Goal: Task Accomplishment & Management: Use online tool/utility

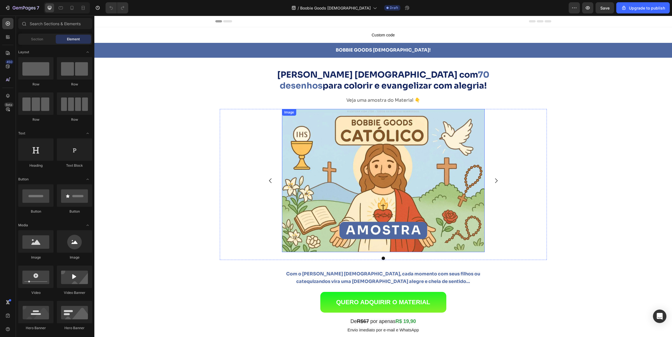
click at [327, 169] on img at bounding box center [383, 180] width 203 height 143
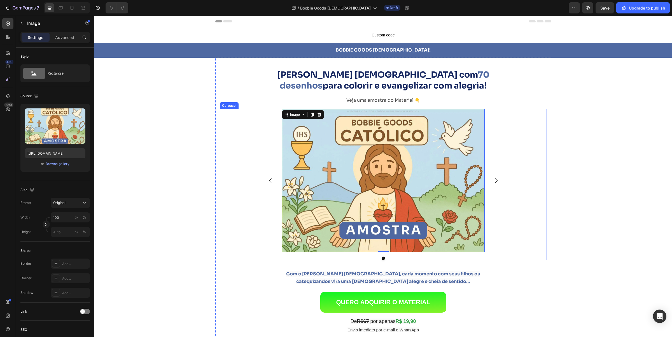
click at [240, 181] on div "Image 0 Carousel" at bounding box center [383, 184] width 327 height 151
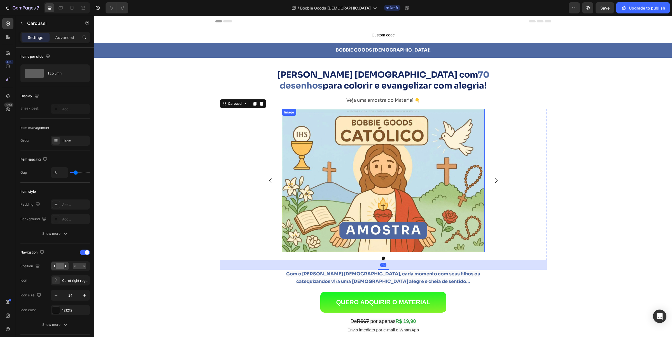
click at [342, 190] on img at bounding box center [383, 180] width 203 height 143
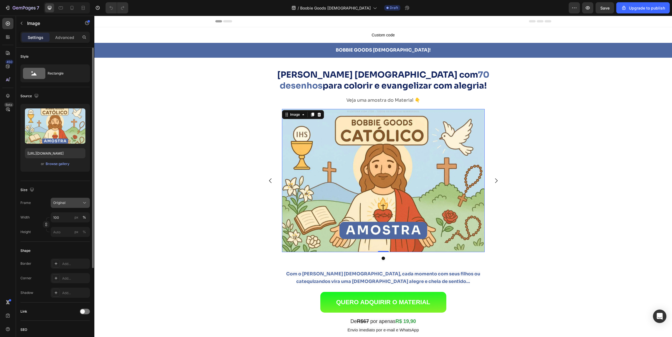
scroll to position [35, 0]
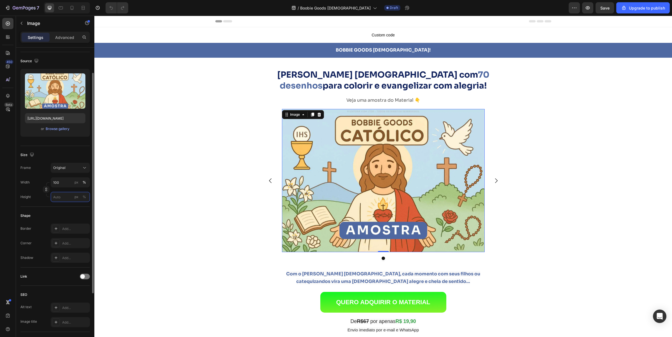
click at [63, 199] on input "px %" at bounding box center [70, 197] width 39 height 10
click at [60, 209] on p "Full 100%" at bounding box center [69, 210] width 32 height 5
type input "100"
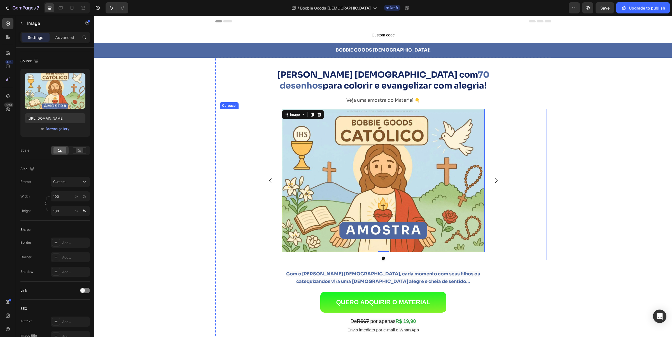
click at [247, 124] on div "Image 0 Carousel" at bounding box center [383, 184] width 327 height 151
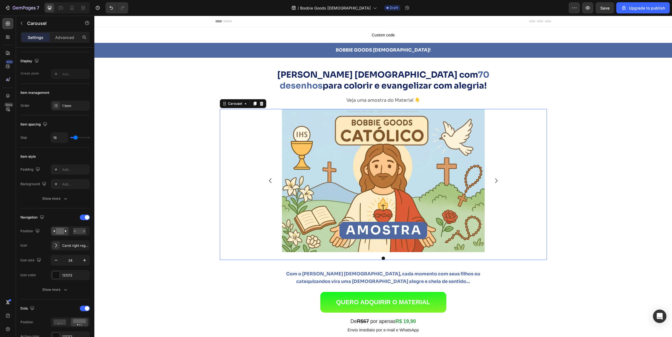
scroll to position [0, 0]
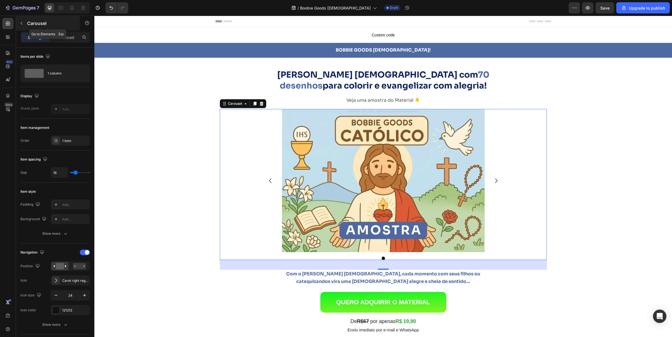
click at [30, 22] on p "Carousel" at bounding box center [51, 23] width 48 height 7
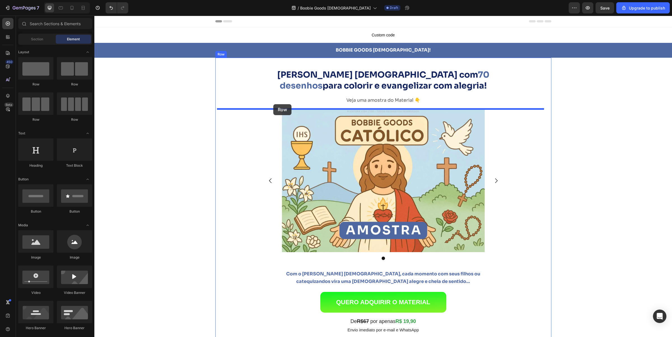
drag, startPoint x: 131, startPoint y: 82, endPoint x: 273, endPoint y: 104, distance: 144.4
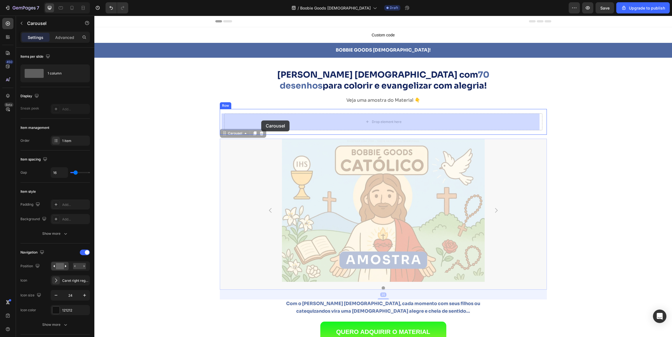
drag, startPoint x: 224, startPoint y: 134, endPoint x: 261, endPoint y: 120, distance: 40.1
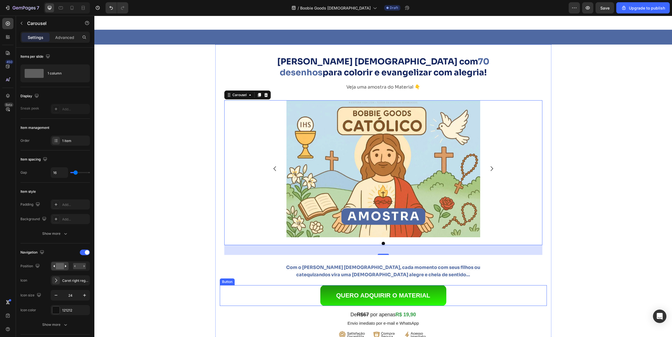
scroll to position [70, 0]
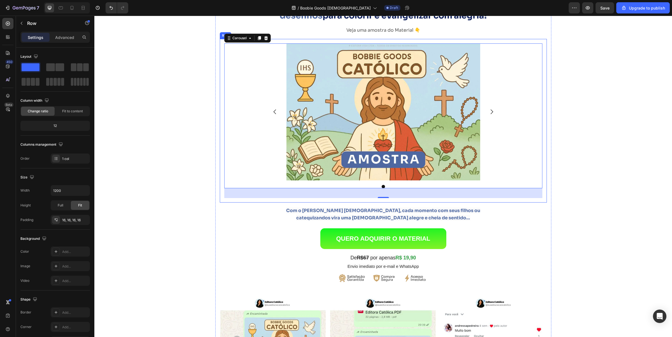
click at [377, 202] on div "Image Carousel 35 Row" at bounding box center [383, 121] width 327 height 164
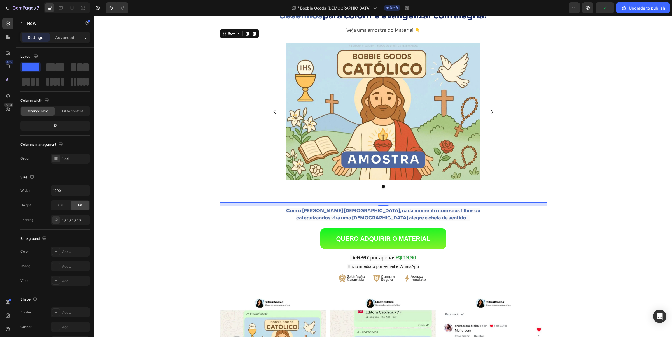
scroll to position [0, 0]
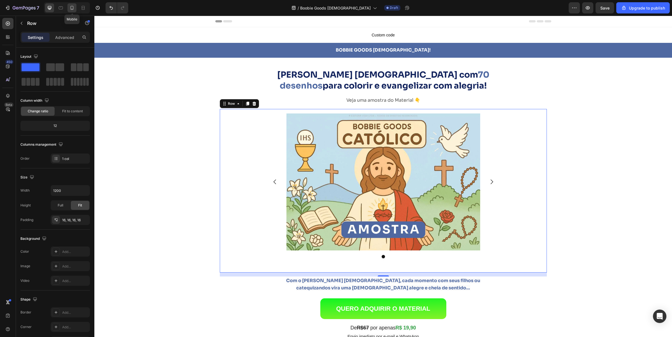
click at [71, 7] on icon at bounding box center [72, 8] width 6 height 6
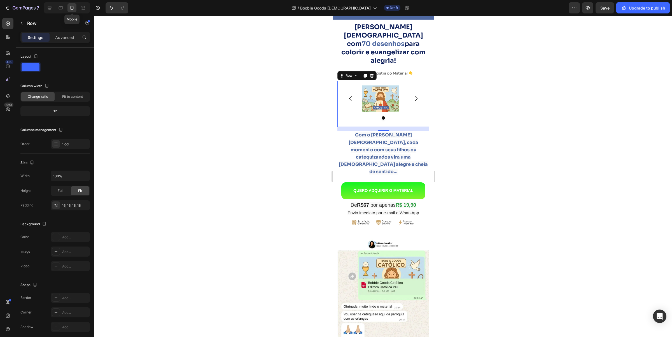
scroll to position [74, 0]
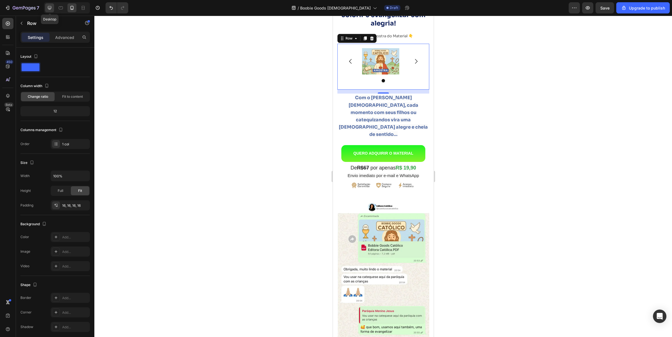
click at [47, 8] on icon at bounding box center [50, 8] width 6 height 6
type input "1200"
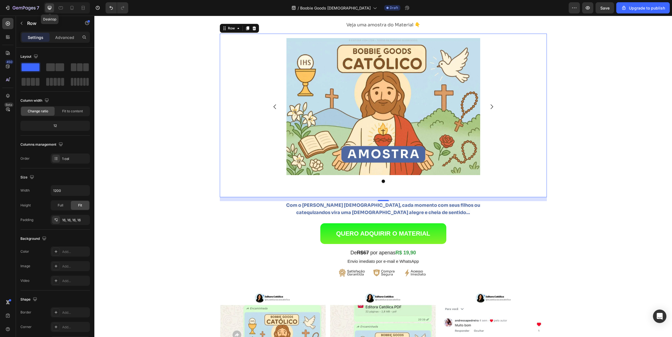
scroll to position [72, 0]
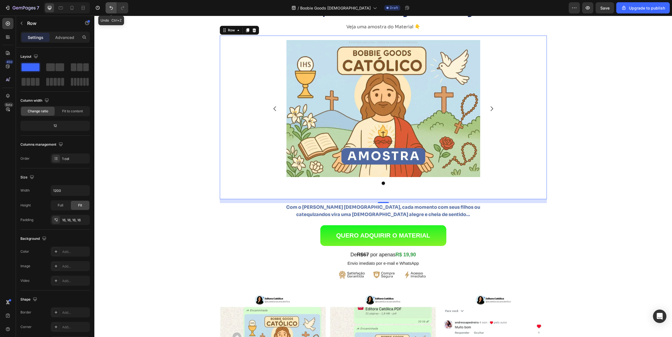
click at [111, 8] on icon "Undo/Redo" at bounding box center [111, 8] width 6 height 6
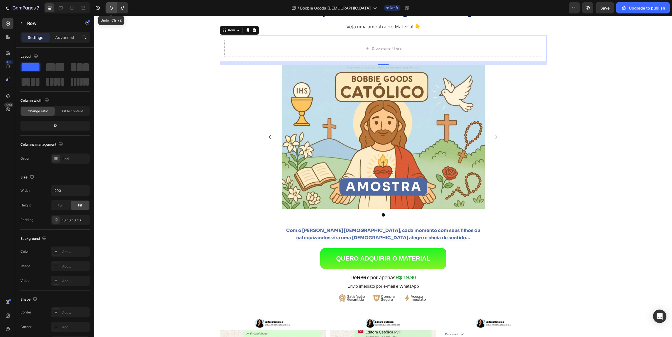
click at [111, 8] on icon "Undo/Redo" at bounding box center [111, 8] width 6 height 6
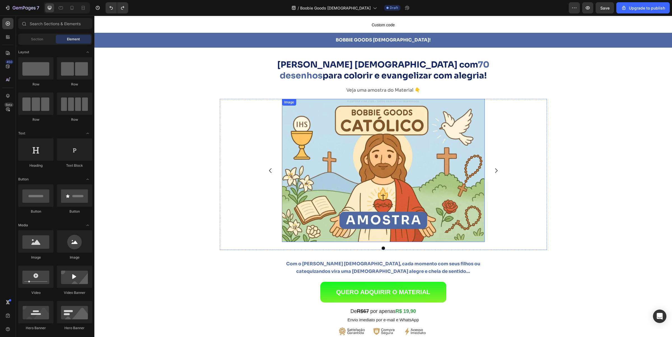
scroll to position [0, 0]
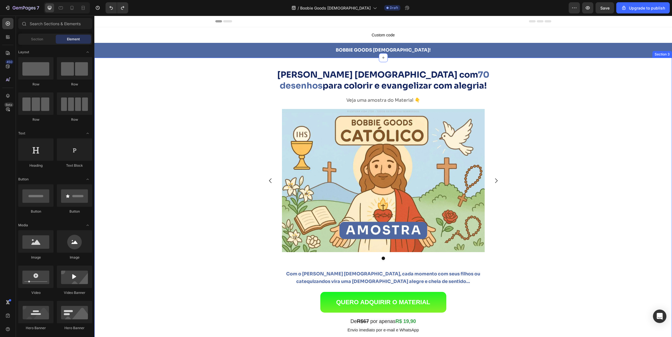
click at [163, 149] on div "Bobbie Goods Católico com 70 desenhos para colorir e evangelizar com alegria! H…" at bounding box center [383, 302] width 578 height 489
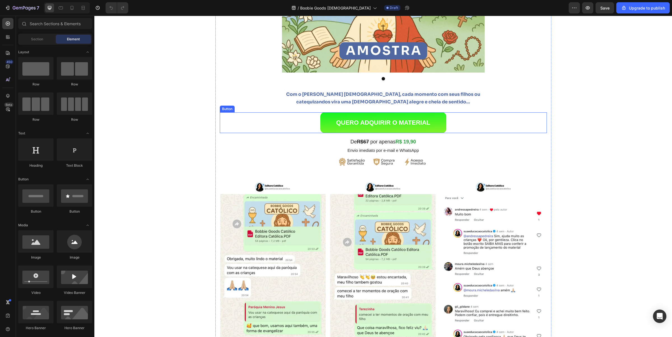
scroll to position [210, 0]
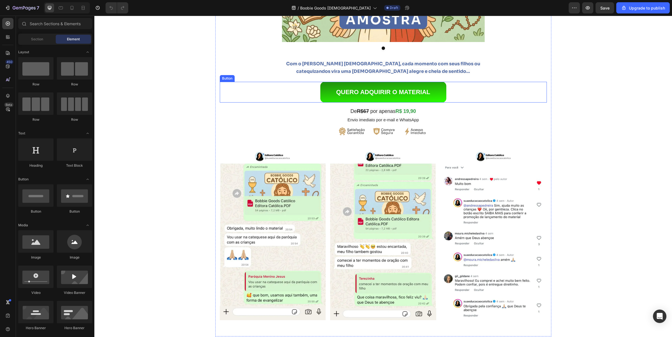
click at [323, 90] on link "QUERO ADQUIRIR O MATERIAL" at bounding box center [383, 92] width 126 height 21
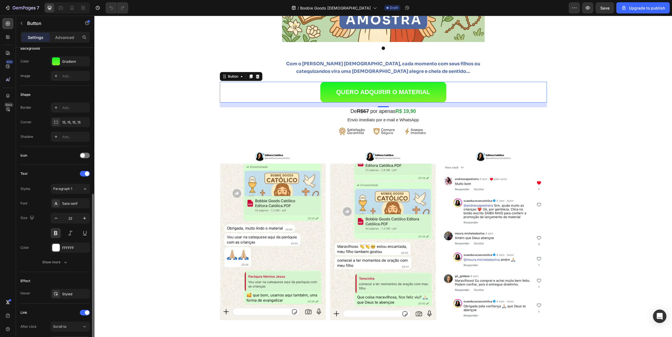
scroll to position [127, 0]
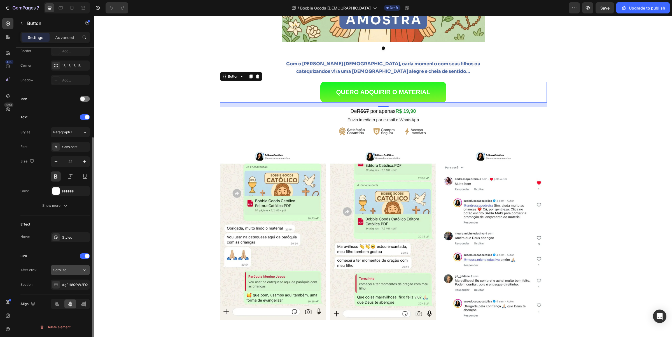
click at [70, 272] on div "Scroll to" at bounding box center [67, 269] width 29 height 5
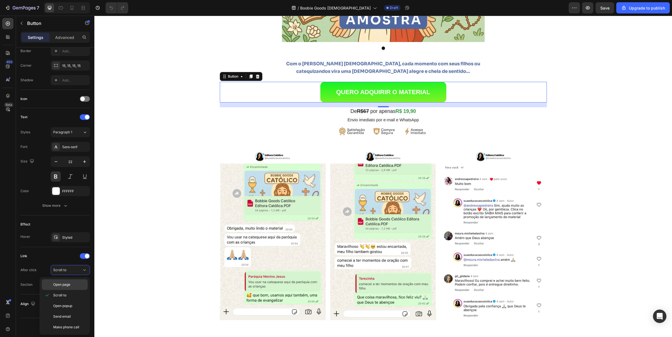
click at [67, 286] on span "Open page" at bounding box center [61, 284] width 17 height 5
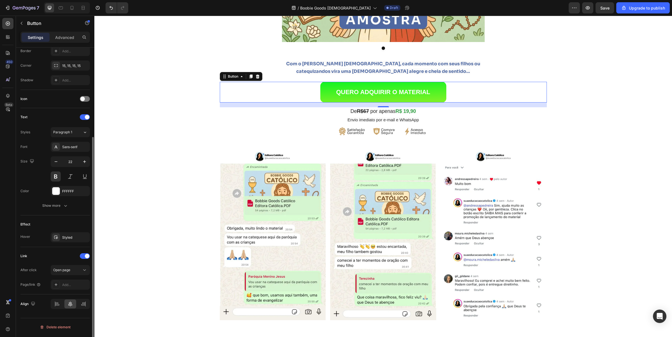
scroll to position [126, 0]
click at [66, 287] on div "Add..." at bounding box center [75, 285] width 26 height 5
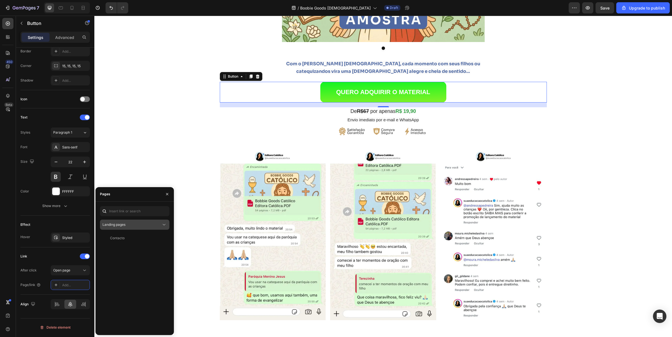
click at [150, 225] on div "Landing pages" at bounding box center [132, 224] width 59 height 5
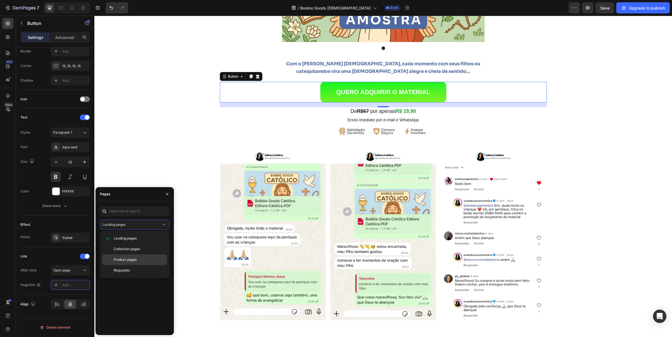
click at [133, 259] on span "Product pages" at bounding box center [125, 259] width 23 height 5
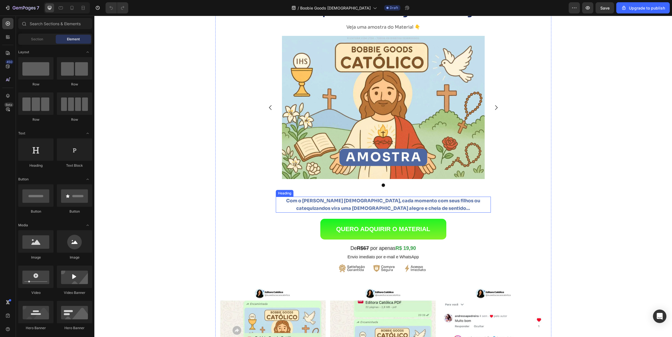
scroll to position [105, 0]
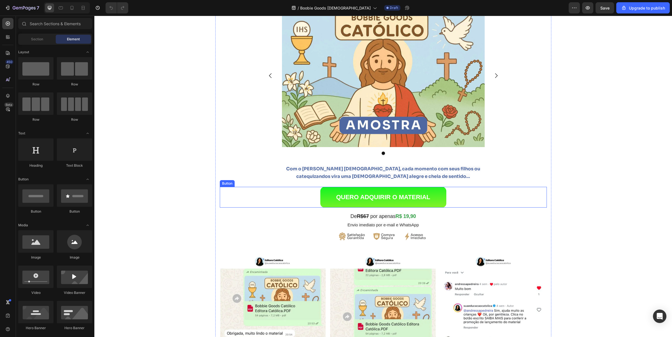
click at [300, 195] on div "QUERO ADQUIRIR O MATERIAL Button" at bounding box center [383, 197] width 327 height 21
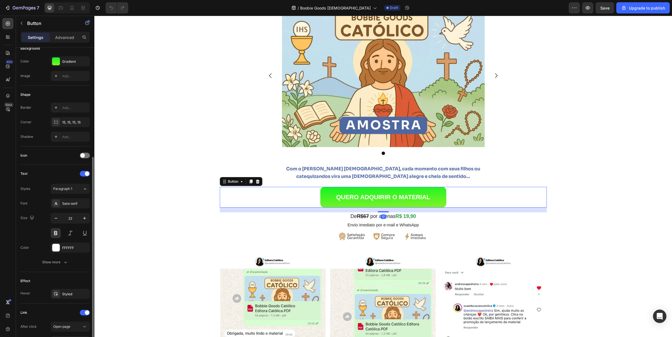
scroll to position [127, 0]
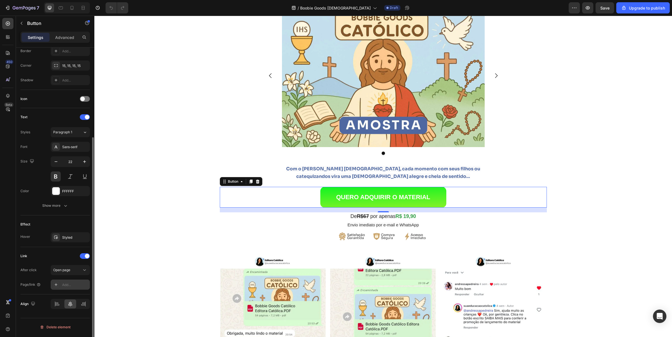
click at [68, 283] on div "Add..." at bounding box center [75, 284] width 26 height 5
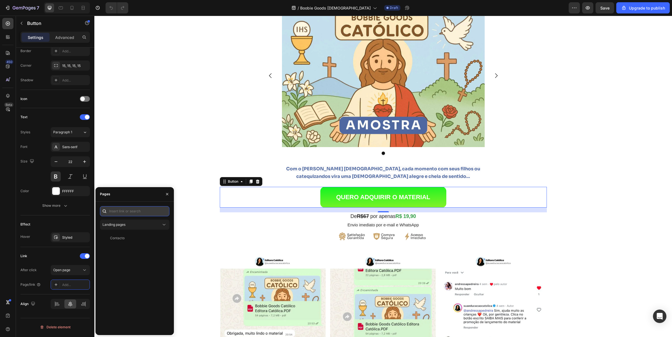
click at [136, 213] on input "text" at bounding box center [134, 211] width 69 height 10
paste input "https://evangelizar.site/cart/55676849652087:1"
type input "https://evangelizar.site/cart/55676849652087:1"
click at [123, 225] on div "https://evangelizar.site/cart/55676849652087:1" at bounding box center [128, 224] width 36 height 5
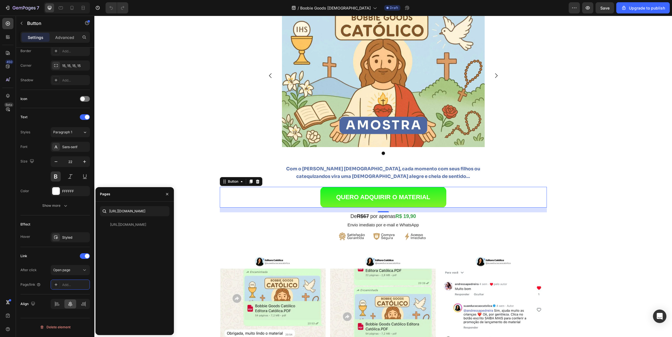
scroll to position [0, 0]
click at [195, 243] on div "Bobbie Goods Católico com 70 desenhos para colorir e evangelizar com alegria! H…" at bounding box center [383, 197] width 578 height 489
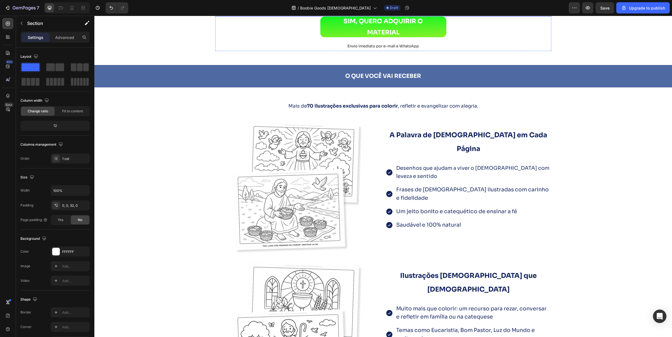
scroll to position [630, 0]
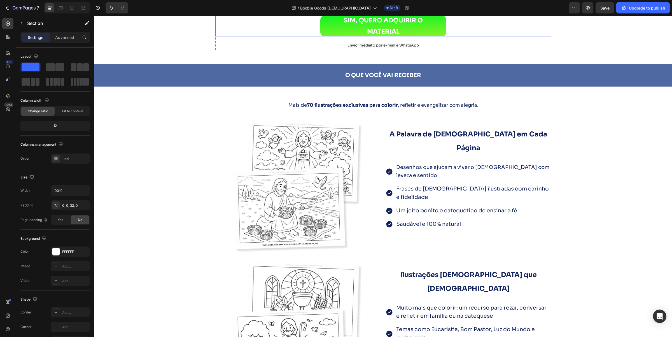
click at [302, 36] on div "SIM, QUERO ADQUIRIR O MATERIAL Button" at bounding box center [383, 26] width 336 height 21
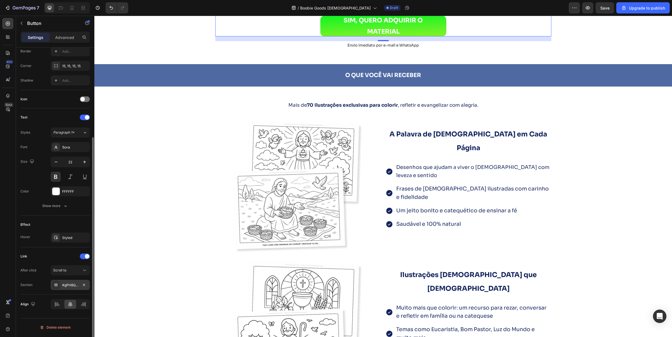
scroll to position [127, 0]
click at [75, 272] on div "Scroll to" at bounding box center [67, 269] width 29 height 5
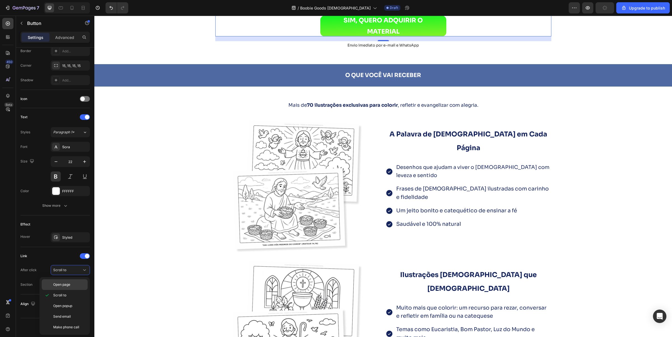
click at [68, 283] on span "Open page" at bounding box center [61, 284] width 17 height 5
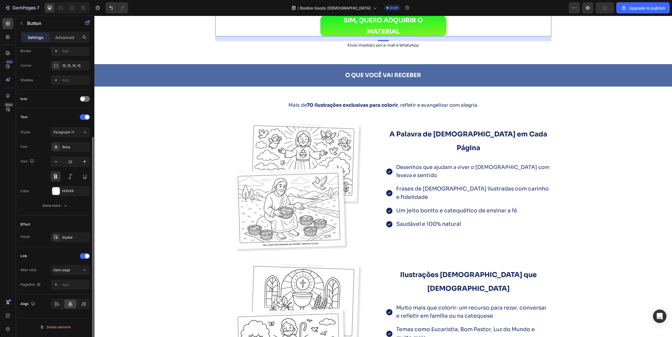
scroll to position [126, 0]
click at [69, 274] on button "Open page" at bounding box center [70, 270] width 39 height 10
click at [72, 271] on div "Open page" at bounding box center [67, 270] width 29 height 5
click at [71, 285] on div "Add..." at bounding box center [75, 285] width 26 height 5
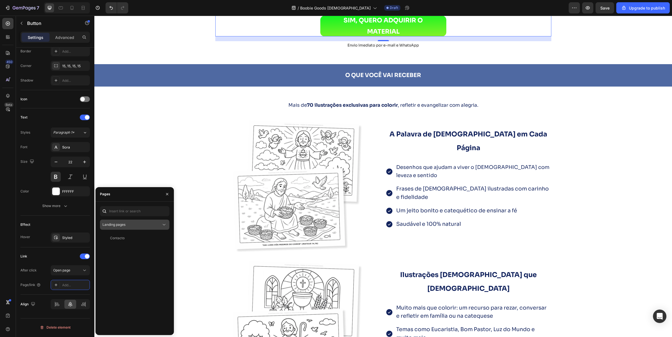
click at [138, 223] on div "Landing pages" at bounding box center [132, 224] width 59 height 5
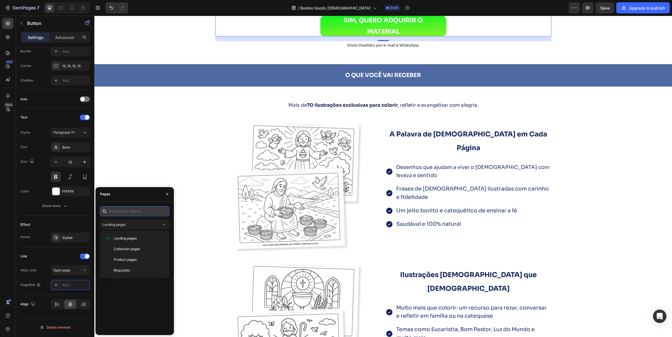
click at [128, 210] on input "text" at bounding box center [134, 211] width 69 height 10
paste input "https://evangelizar.site/cart/55676849652087:1"
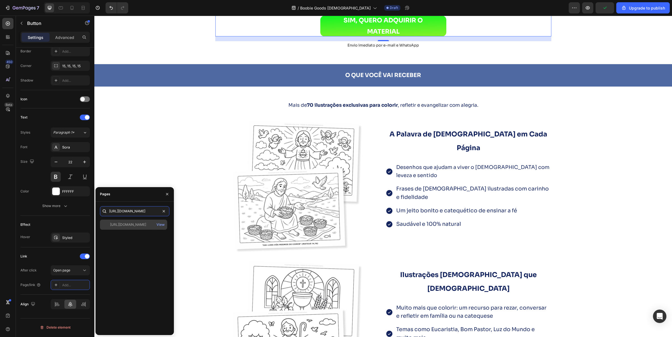
type input "https://evangelizar.site/cart/55676849652087:1"
click at [138, 223] on div "https://evangelizar.site/cart/55676849652087:1" at bounding box center [128, 224] width 36 height 5
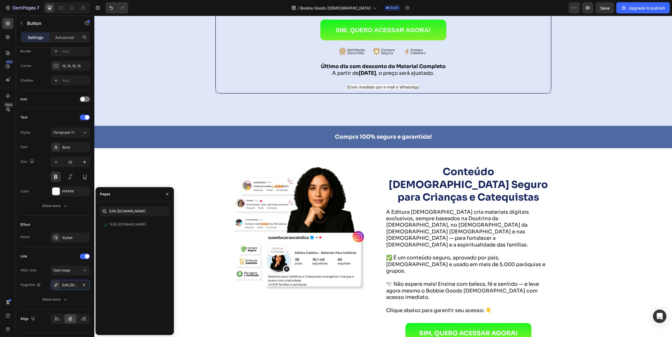
scroll to position [2346, 0]
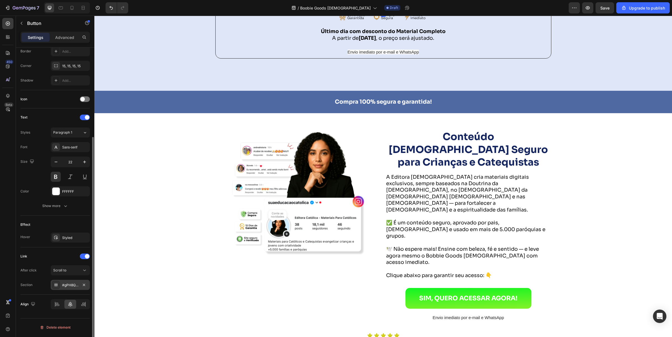
click at [67, 288] on div "#gPH8QPW2FQ" at bounding box center [70, 285] width 16 height 5
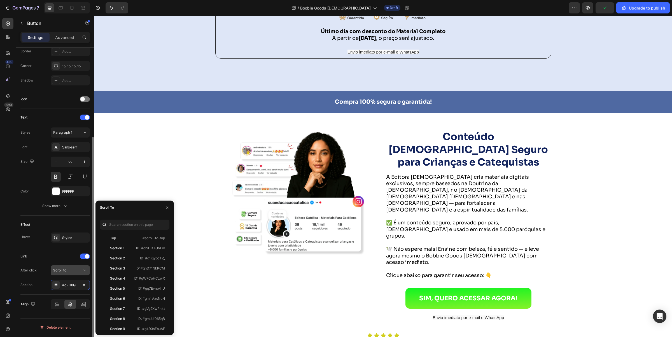
click at [72, 269] on div "Scroll to" at bounding box center [67, 270] width 29 height 5
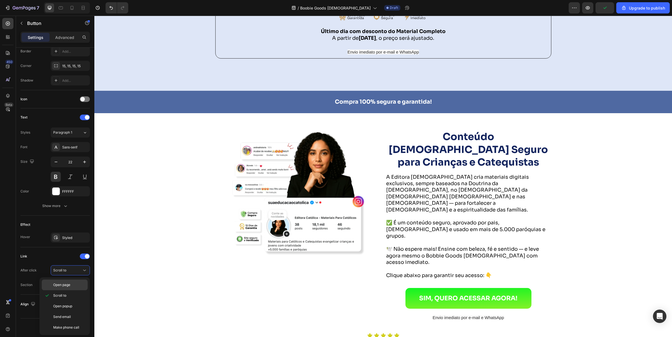
click at [70, 283] on span "Open page" at bounding box center [61, 284] width 17 height 5
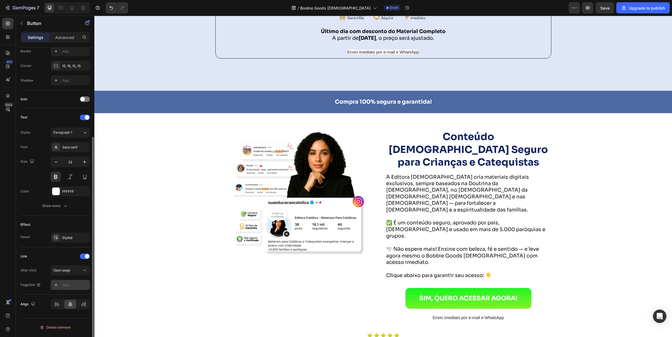
click at [62, 285] on div "Add..." at bounding box center [75, 285] width 26 height 5
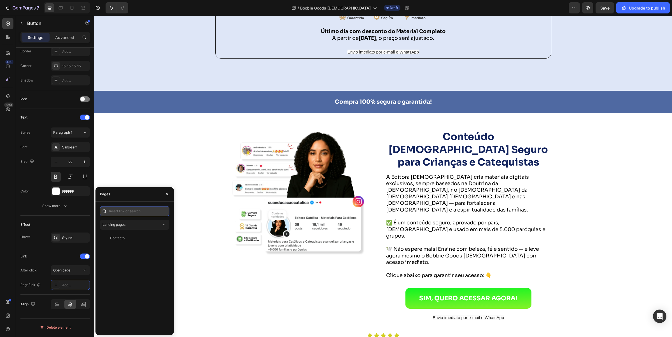
paste input "https://evangelizar.site/cart/55676849652087:1"
type input "https://evangelizar.site/cart/55676849652087:1"
click at [140, 226] on div "https://evangelizar.site/cart/55676849652087:1" at bounding box center [128, 224] width 36 height 5
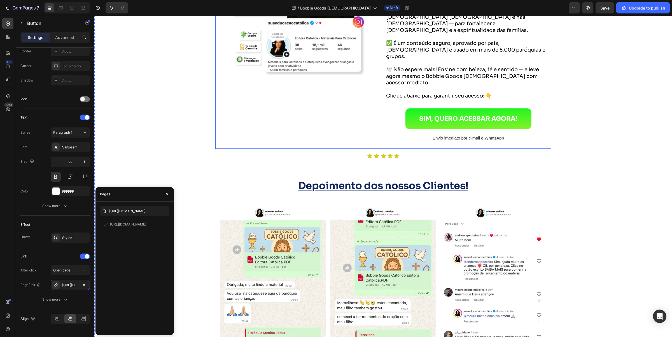
scroll to position [2556, 0]
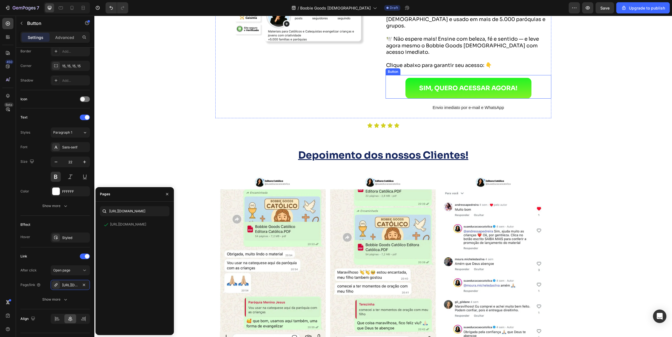
click at [395, 99] on div "SIM, QUERO ACESSAR AGORA! Button" at bounding box center [469, 87] width 166 height 24
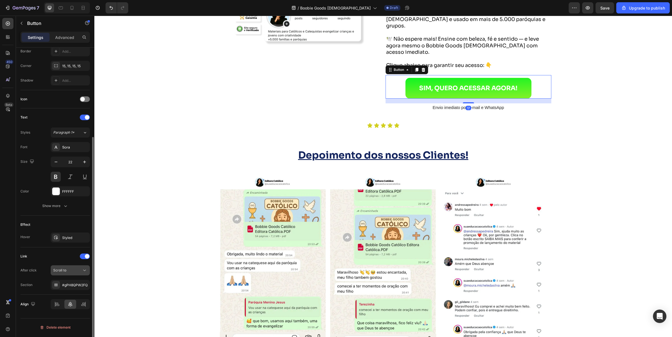
click at [64, 269] on span "Scroll to" at bounding box center [59, 270] width 13 height 4
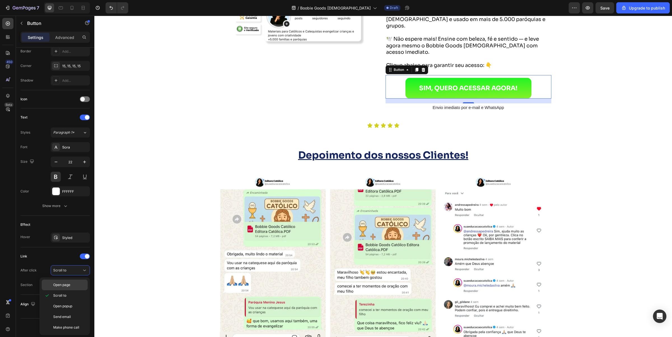
drag, startPoint x: 67, startPoint y: 285, endPoint x: 66, endPoint y: 288, distance: 3.8
click at [66, 285] on span "Open page" at bounding box center [61, 284] width 17 height 5
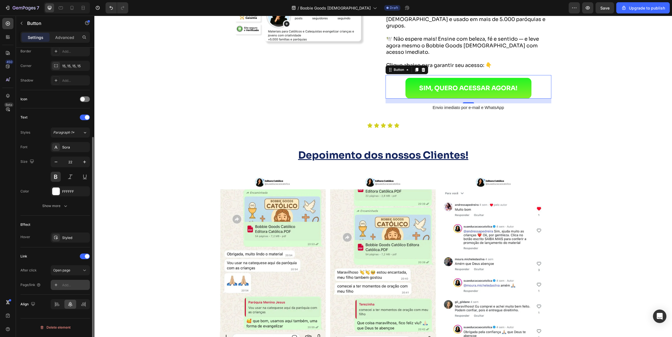
click at [67, 287] on div "Add..." at bounding box center [75, 285] width 26 height 5
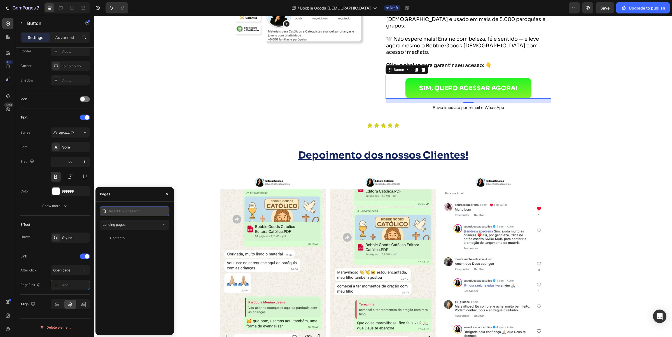
click at [134, 213] on input "text" at bounding box center [134, 211] width 69 height 10
paste input "https://evangelizar.site/cart/55676849652087:1"
type input "https://evangelizar.site/cart/55676849652087:1"
click at [146, 226] on div "https://evangelizar.site/cart/55676849652087:1" at bounding box center [128, 224] width 36 height 5
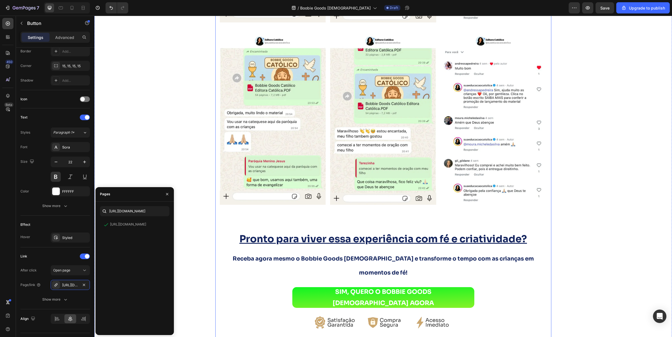
scroll to position [3046, 0]
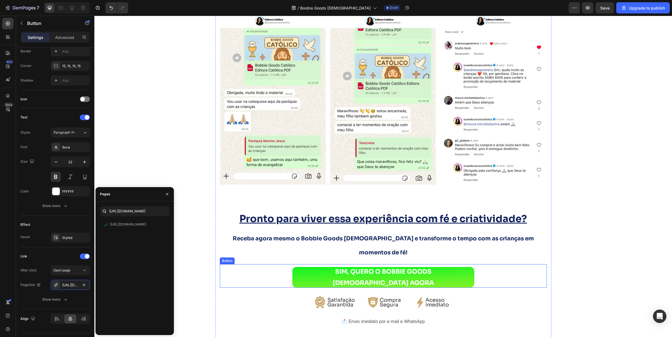
click at [271, 264] on div "SIM, QUERO O BOBBIE GOODS CATÓLICO AGORA Button" at bounding box center [383, 276] width 327 height 24
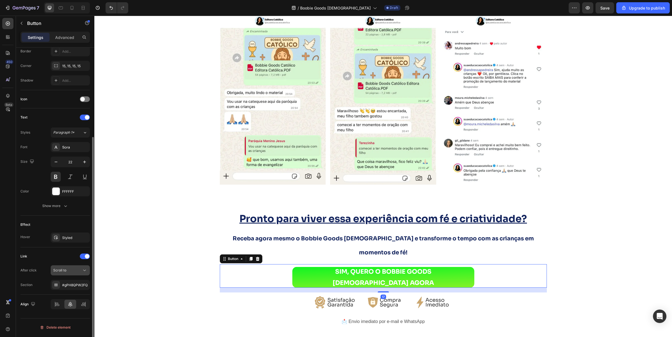
click at [69, 271] on div "Scroll to" at bounding box center [67, 270] width 29 height 5
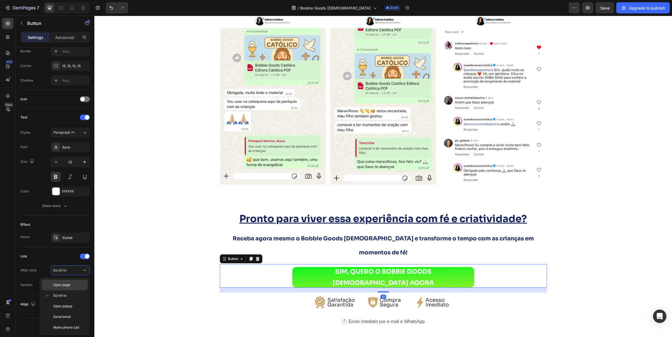
click at [66, 284] on span "Open page" at bounding box center [61, 284] width 17 height 5
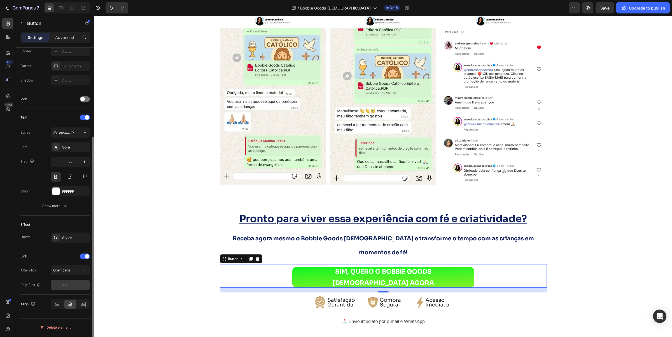
click at [75, 286] on div "Add..." at bounding box center [75, 285] width 26 height 5
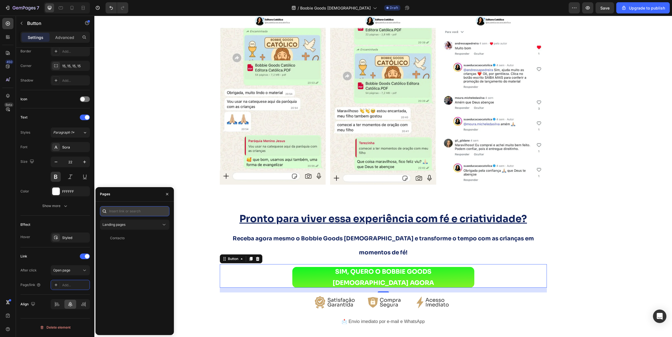
click at [138, 210] on input "text" at bounding box center [134, 211] width 69 height 10
paste input "https://evangelizar.site/cart/55676849652087:1"
type input "https://evangelizar.site/cart/55676849652087:1"
click at [144, 226] on div "https://evangelizar.site/cart/55676849652087:1" at bounding box center [128, 224] width 36 height 5
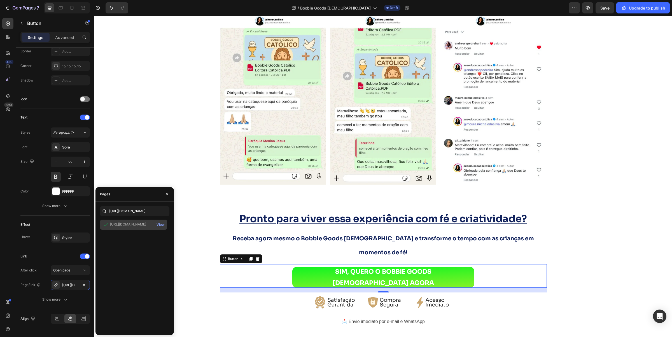
scroll to position [0, 0]
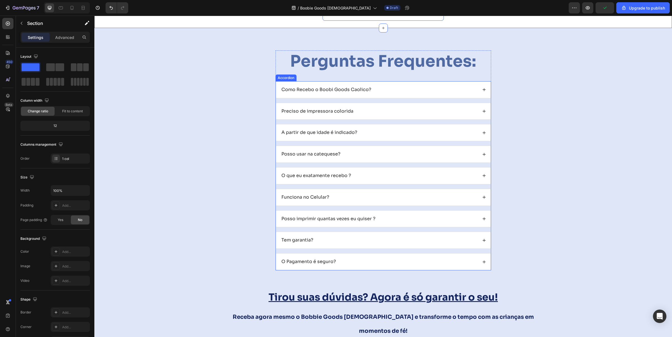
scroll to position [3466, 0]
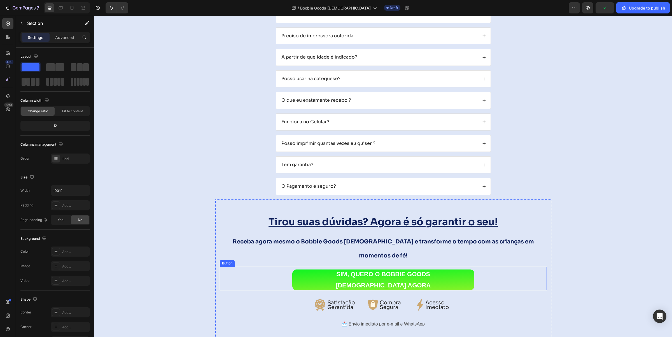
click at [268, 270] on div "SIM, QUERO O BOBBIE GOODS CATÓLICO AGORA Button" at bounding box center [383, 279] width 327 height 24
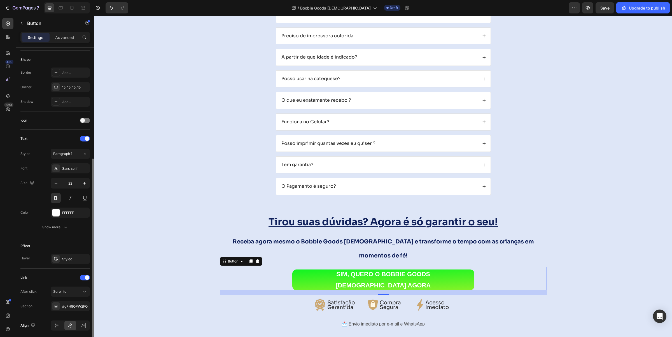
scroll to position [126, 0]
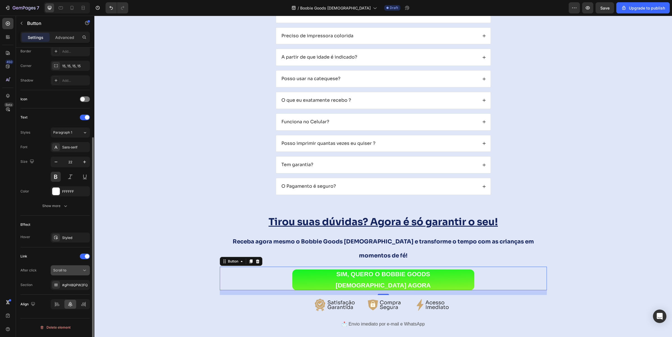
click at [72, 273] on div "Scroll to" at bounding box center [67, 270] width 29 height 5
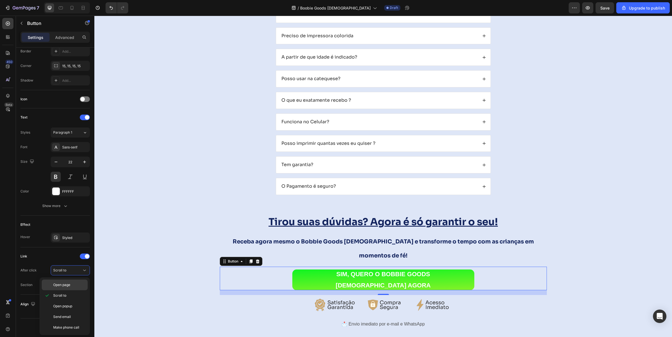
click at [70, 283] on span "Open page" at bounding box center [61, 284] width 17 height 5
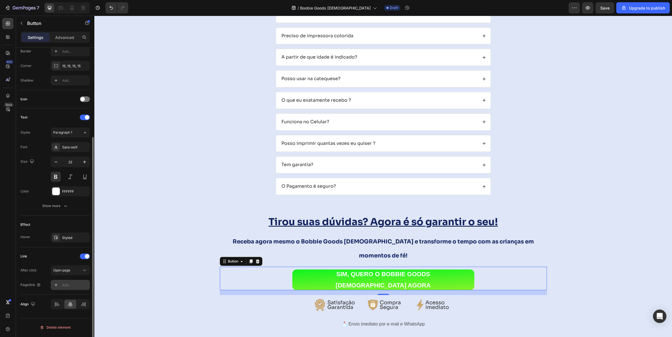
click at [65, 287] on div "Add..." at bounding box center [75, 285] width 26 height 5
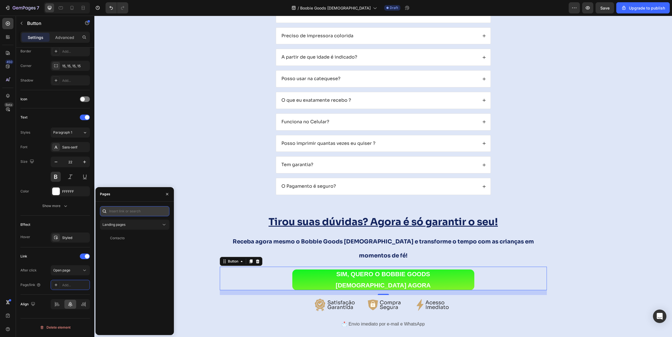
click at [120, 213] on input "text" at bounding box center [134, 211] width 69 height 10
paste input "https://evangelizar.site/cart/55676849652087:1"
type input "https://evangelizar.site/cart/55676849652087:1"
click at [125, 228] on div "https://evangelizar.site/cart/55676849652087:1 View" at bounding box center [133, 225] width 67 height 10
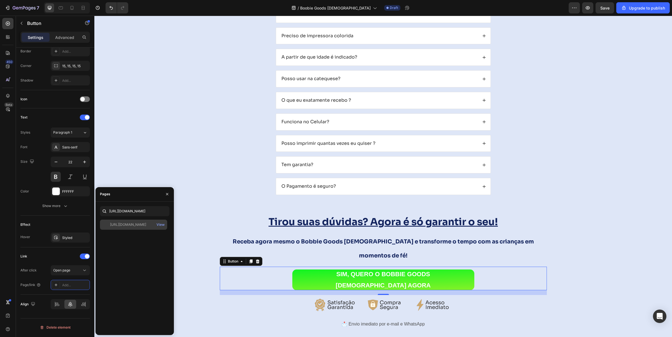
scroll to position [0, 0]
click at [213, 194] on div "Perguntas Frequentes: Heading Como Recebo o Boobi Goods Caolico? Preciso de imp…" at bounding box center [383, 160] width 567 height 371
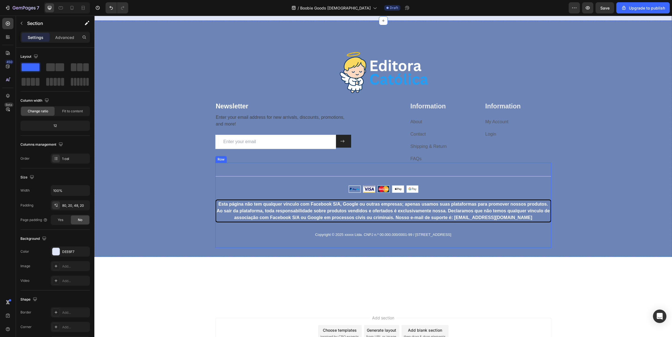
scroll to position [3843, 0]
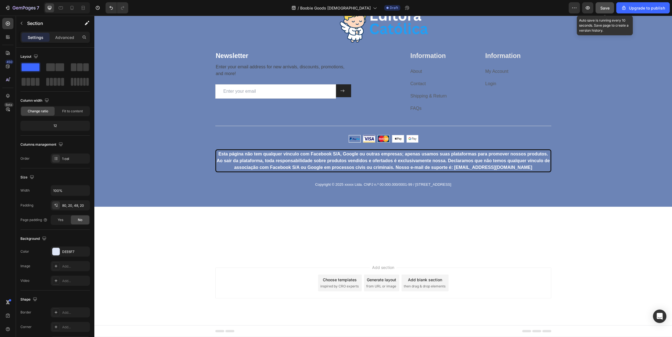
click at [610, 6] on button "Save" at bounding box center [605, 7] width 18 height 11
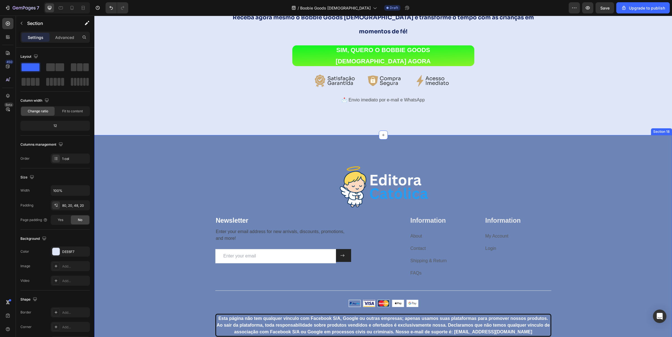
scroll to position [3668, 0]
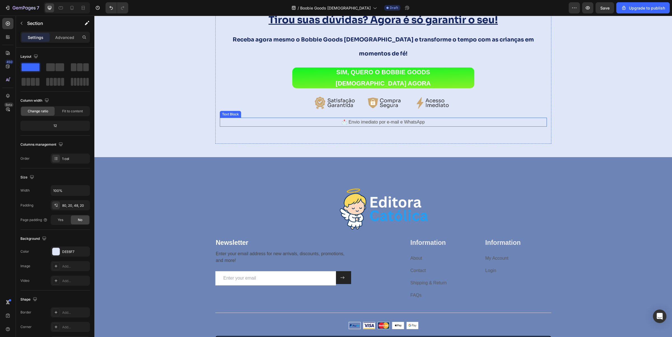
click at [354, 118] on p "📩 Envio imediato por e-mail e WhatsApp" at bounding box center [383, 122] width 326 height 8
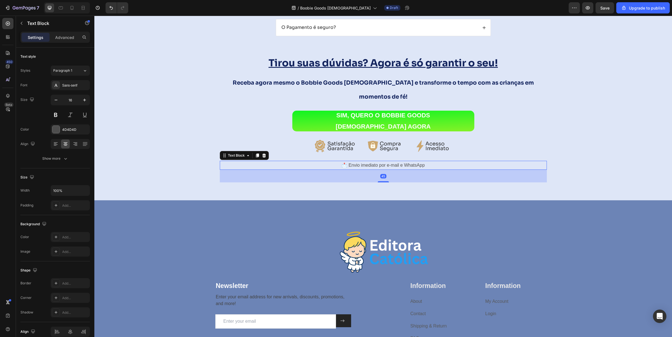
scroll to position [3598, 0]
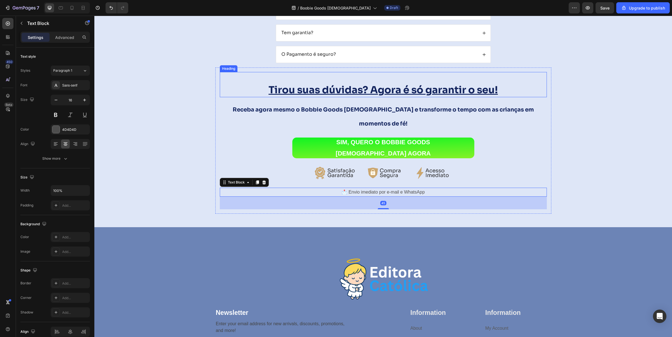
click at [308, 96] on u "Tirou suas dúvidas? Agora é só garantir o seu!" at bounding box center [383, 90] width 229 height 12
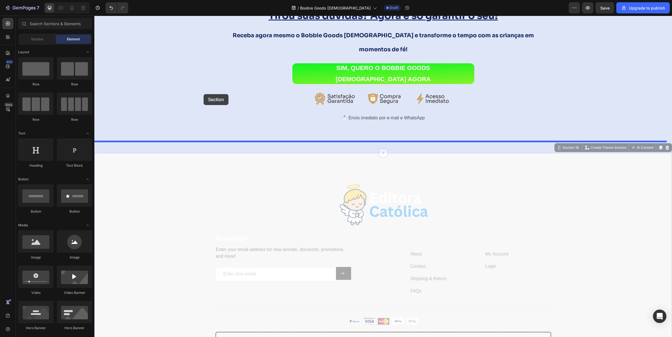
scroll to position [3670, 0]
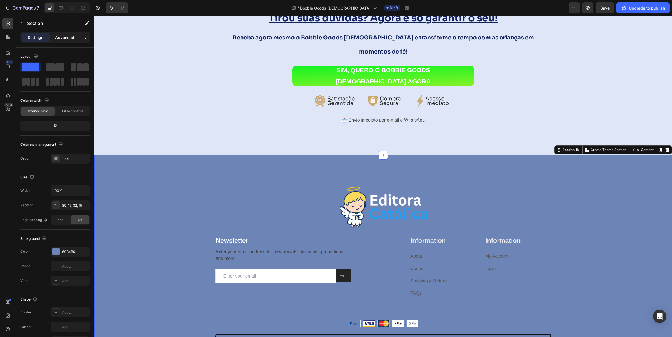
click at [69, 38] on p "Advanced" at bounding box center [64, 37] width 19 height 6
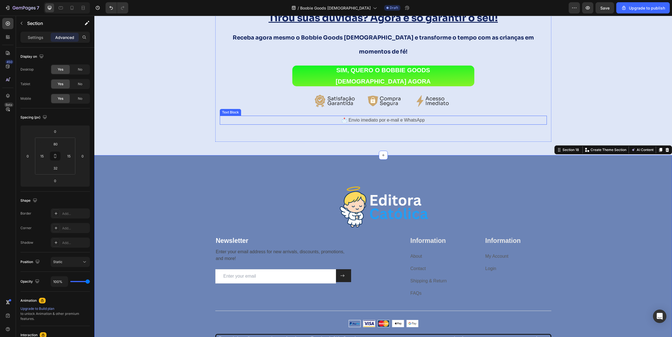
click at [345, 116] on p "📩 Envio imediato por e-mail e WhatsApp" at bounding box center [383, 120] width 326 height 8
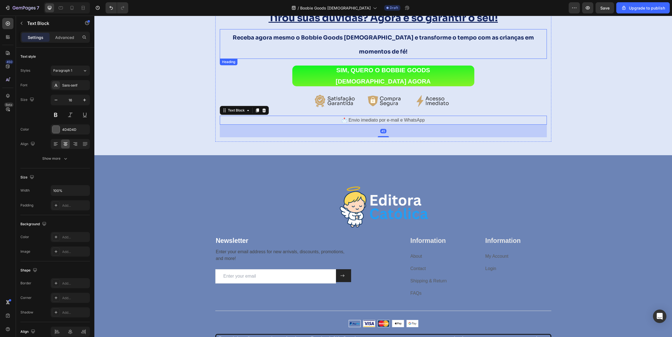
click at [284, 40] on strong "Receba agora mesmo o Bobbie Goods Católico e transforme o tempo com as crianças…" at bounding box center [383, 44] width 301 height 21
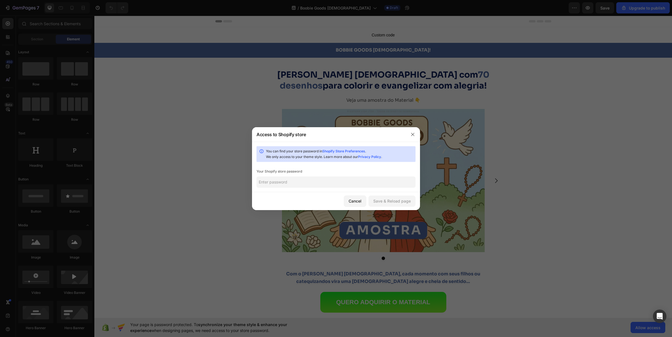
click at [269, 185] on input "text" at bounding box center [336, 181] width 159 height 11
type input "DINAMITE"
click at [381, 200] on div "Save & Reload page" at bounding box center [392, 201] width 38 height 6
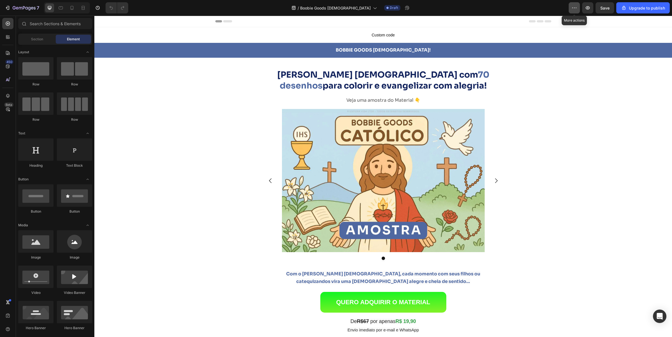
click at [578, 9] on button "button" at bounding box center [574, 7] width 11 height 11
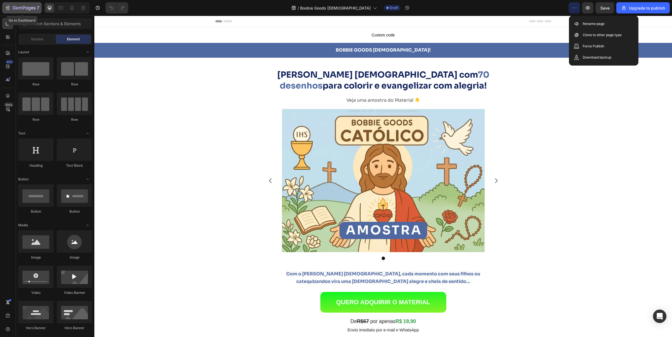
click at [9, 6] on icon "button" at bounding box center [8, 8] width 6 height 6
